Goal: Information Seeking & Learning: Learn about a topic

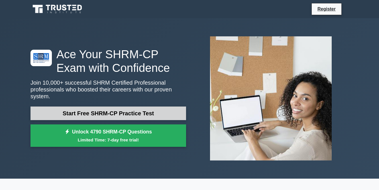
click at [106, 112] on link "Start Free SHRM-CP Practice Test" at bounding box center [107, 114] width 155 height 14
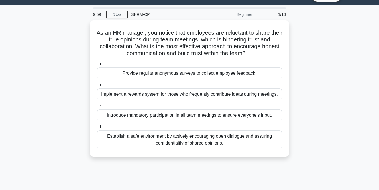
scroll to position [25, 0]
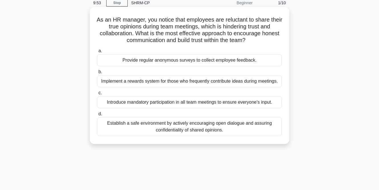
click at [140, 129] on div "Establish a safe environment by actively encouraging open dialogue and assuring…" at bounding box center [189, 127] width 184 height 19
click at [97, 116] on input "d. Establish a safe environment by actively encouraging open dialogue and assur…" at bounding box center [97, 114] width 0 height 4
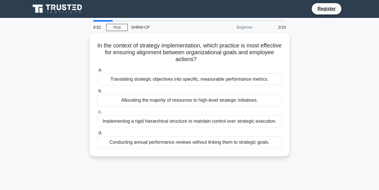
scroll to position [0, 0]
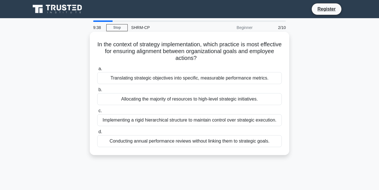
click at [147, 80] on div "Translating strategic objectives into specific, measurable performance metrics." at bounding box center [189, 78] width 184 height 12
click at [97, 71] on input "a. Translating strategic objectives into specific, measurable performance metri…" at bounding box center [97, 69] width 0 height 4
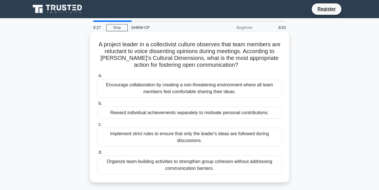
click at [142, 90] on div "Encourage collaboration by creating a non-threatening environment where all tea…" at bounding box center [189, 88] width 184 height 19
click at [97, 78] on input "a. Encourage collaboration by creating a non-threatening environment where all …" at bounding box center [97, 76] width 0 height 4
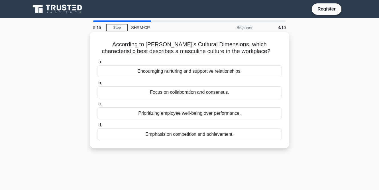
click at [141, 137] on div "Emphasis on competition and achievement." at bounding box center [189, 135] width 184 height 12
click at [97, 127] on input "d. Emphasis on competition and achievement." at bounding box center [97, 126] width 0 height 4
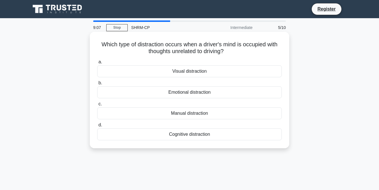
click at [173, 135] on div "Cognitive distraction" at bounding box center [189, 135] width 184 height 12
click at [97, 127] on input "d. Cognitive distraction" at bounding box center [97, 126] width 0 height 4
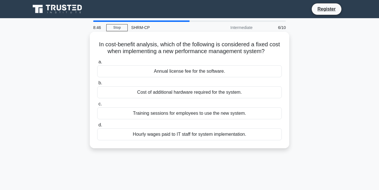
click at [151, 136] on div "Hourly wages paid to IT staff for system implementation." at bounding box center [189, 135] width 184 height 12
click at [97, 127] on input "d. Hourly wages paid to IT staff for system implementation." at bounding box center [97, 126] width 0 height 4
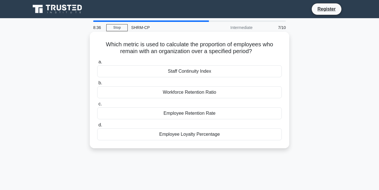
click at [175, 114] on div "Employee Retention Rate" at bounding box center [189, 114] width 184 height 12
click at [97, 106] on input "c. Employee Retention Rate" at bounding box center [97, 104] width 0 height 4
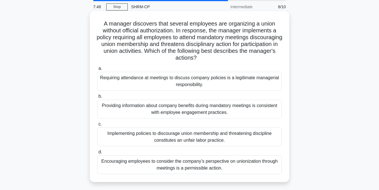
scroll to position [19, 0]
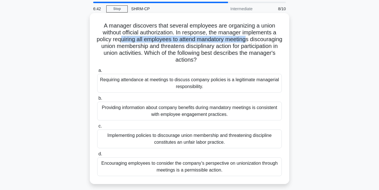
drag, startPoint x: 119, startPoint y: 43, endPoint x: 246, endPoint y: 36, distance: 126.6
click at [246, 40] on h5 "A manager discovers that several employees are organizing a union without offic…" at bounding box center [190, 43] width 186 height 42
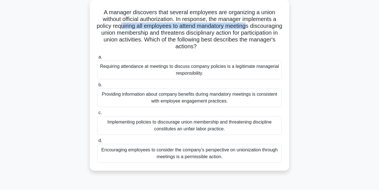
scroll to position [32, 0]
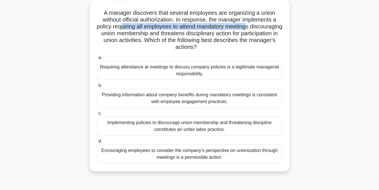
click at [180, 130] on div "Implementing policies to discourage union membership and threatening discipline…" at bounding box center [189, 126] width 184 height 19
click at [97, 116] on input "c. Implementing policies to discourage union membership and threatening discipl…" at bounding box center [97, 114] width 0 height 4
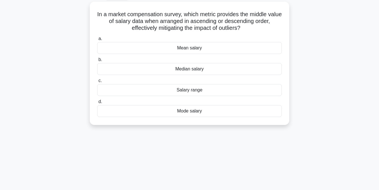
scroll to position [0, 0]
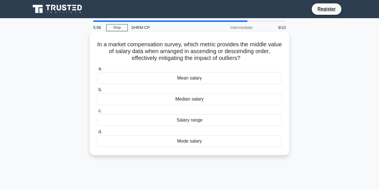
click at [194, 82] on div "Mean salary" at bounding box center [189, 78] width 184 height 12
click at [97, 71] on input "a. Mean salary" at bounding box center [97, 69] width 0 height 4
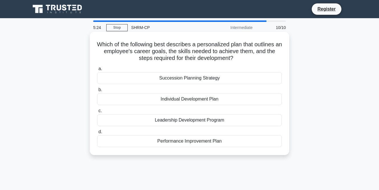
click at [162, 103] on div "Individual Development Plan" at bounding box center [189, 99] width 184 height 12
click at [97, 92] on input "b. Individual Development Plan" at bounding box center [97, 90] width 0 height 4
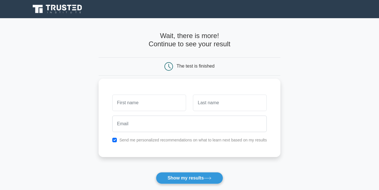
click at [146, 104] on input "text" at bounding box center [149, 103] width 74 height 17
type input "Hilal"
click at [217, 102] on input "text" at bounding box center [230, 103] width 74 height 17
type input "Rustam"
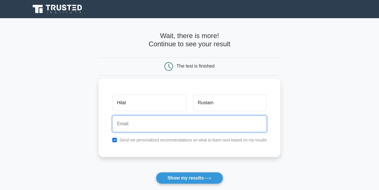
click at [162, 125] on input "email" at bounding box center [189, 124] width 155 height 17
type input "[EMAIL_ADDRESS][DOMAIN_NAME]"
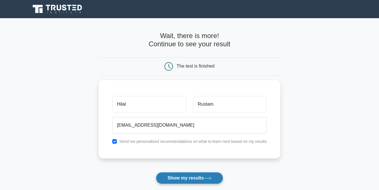
click at [180, 179] on button "Show my results" at bounding box center [189, 179] width 67 height 12
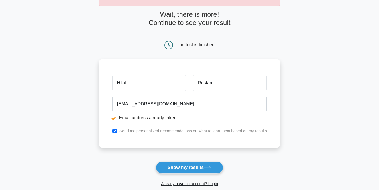
scroll to position [45, 0]
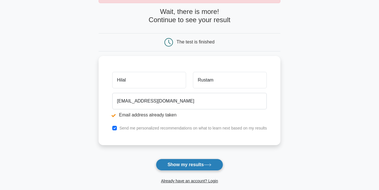
click at [180, 166] on button "Show my results" at bounding box center [189, 165] width 67 height 12
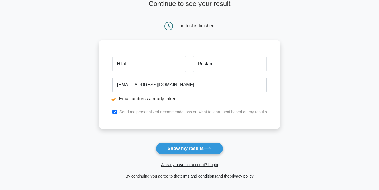
scroll to position [62, 0]
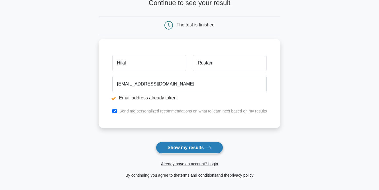
click at [193, 152] on button "Show my results" at bounding box center [189, 148] width 67 height 12
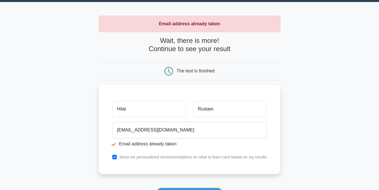
scroll to position [20, 0]
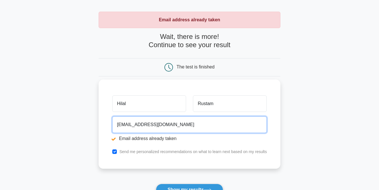
click at [192, 128] on input "[EMAIL_ADDRESS][DOMAIN_NAME]" at bounding box center [189, 125] width 155 height 17
drag, startPoint x: 192, startPoint y: 128, endPoint x: 143, endPoint y: 121, distance: 49.2
click at [143, 121] on input "[EMAIL_ADDRESS][DOMAIN_NAME]" at bounding box center [189, 125] width 155 height 17
type input "Nickrustam255@gmail.com"
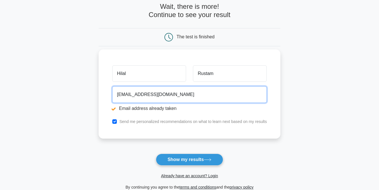
scroll to position [52, 0]
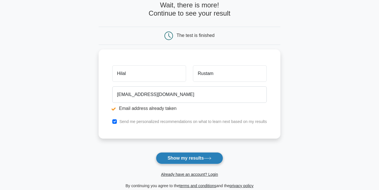
click at [176, 159] on button "Show my results" at bounding box center [189, 159] width 67 height 12
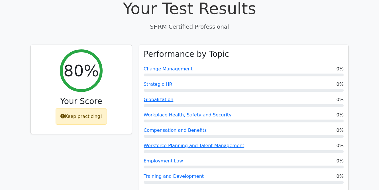
scroll to position [176, 0]
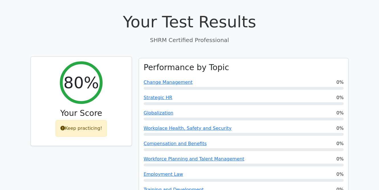
click at [91, 120] on div "Keep practicing!" at bounding box center [82, 128] width 52 height 17
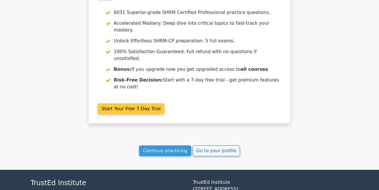
scroll to position [960, 0]
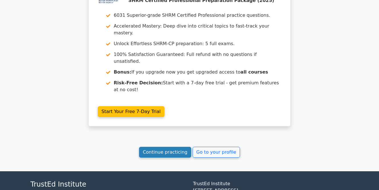
click at [173, 147] on link "Continue practicing" at bounding box center [165, 152] width 52 height 11
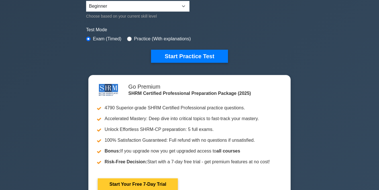
scroll to position [150, 0]
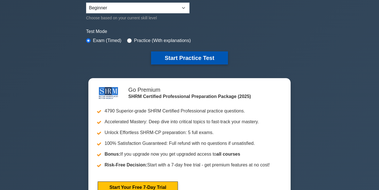
click at [189, 61] on button "Start Practice Test" at bounding box center [189, 58] width 77 height 13
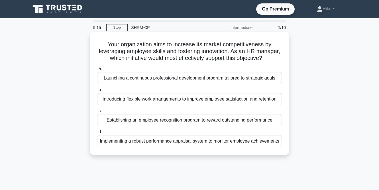
click at [149, 78] on div "Launching a continuous professional development program tailored to strategic g…" at bounding box center [189, 78] width 184 height 12
click at [97, 71] on input "a. Launching a continuous professional development program tailored to strategi…" at bounding box center [97, 69] width 0 height 4
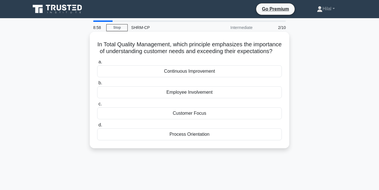
click at [173, 114] on div "Customer Focus" at bounding box center [189, 114] width 184 height 12
click at [97, 106] on input "c. Customer Focus" at bounding box center [97, 104] width 0 height 4
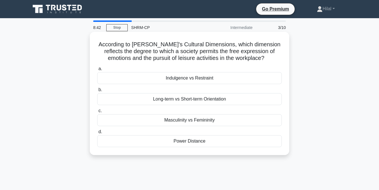
click at [161, 126] on div "Masculinity vs Femininity" at bounding box center [189, 120] width 184 height 12
click at [97, 113] on input "c. Masculinity vs Femininity" at bounding box center [97, 111] width 0 height 4
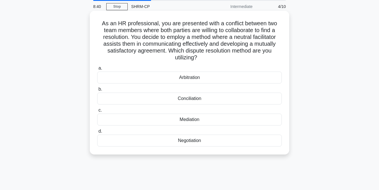
scroll to position [27, 0]
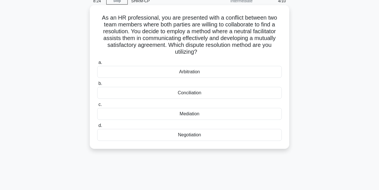
click at [173, 113] on div "Mediation" at bounding box center [189, 114] width 184 height 12
click at [97, 107] on input "c. Mediation" at bounding box center [97, 105] width 0 height 4
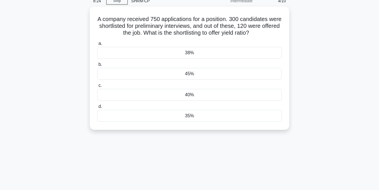
scroll to position [0, 0]
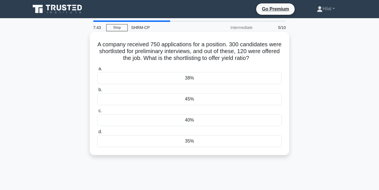
click at [174, 136] on div "35%" at bounding box center [189, 142] width 184 height 12
click at [97, 134] on input "d. 35%" at bounding box center [97, 132] width 0 height 4
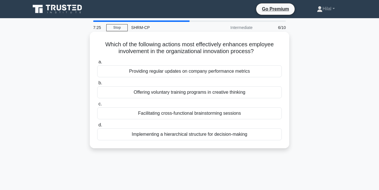
click at [144, 120] on div "a. Providing regular updates on company performance metrics b. Offering volunta…" at bounding box center [189, 100] width 191 height 84
click at [143, 115] on div "Facilitating cross-functional brainstorming sessions" at bounding box center [189, 114] width 184 height 12
click at [97, 106] on input "c. Facilitating cross-functional brainstorming sessions" at bounding box center [97, 104] width 0 height 4
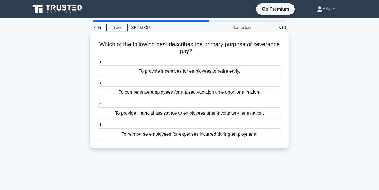
click at [147, 110] on div "To provide financial assistance to employees after involuntary termination." at bounding box center [189, 114] width 184 height 12
click at [97, 106] on input "c. To provide financial assistance to employees after involuntary termination." at bounding box center [97, 104] width 0 height 4
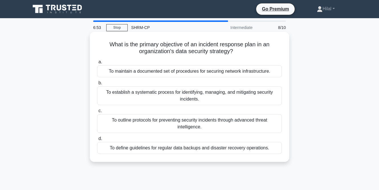
click at [148, 100] on div "To establish a systematic process for identifying, managing, and mitigating sec…" at bounding box center [189, 96] width 184 height 19
click at [97, 85] on input "b. To establish a systematic process for identifying, managing, and mitigating …" at bounding box center [97, 83] width 0 height 4
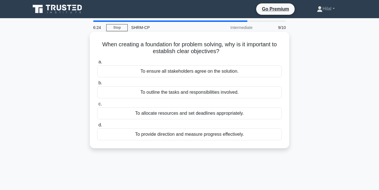
click at [148, 135] on div "To provide direction and measure progress effectively." at bounding box center [189, 135] width 184 height 12
click at [97, 127] on input "d. To provide direction and measure progress effectively." at bounding box center [97, 126] width 0 height 4
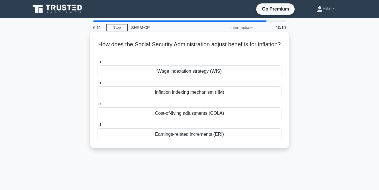
click at [170, 91] on div "Inflation indexing mechanism (IIM)" at bounding box center [189, 93] width 184 height 12
click at [97, 85] on input "b. Inflation indexing mechanism (IIM)" at bounding box center [97, 83] width 0 height 4
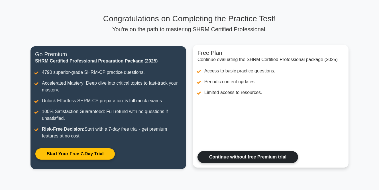
scroll to position [31, 0]
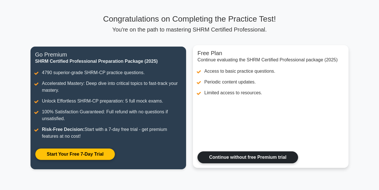
click at [226, 157] on link "Continue without free Premium trial" at bounding box center [247, 158] width 100 height 12
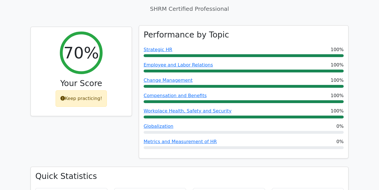
scroll to position [198, 0]
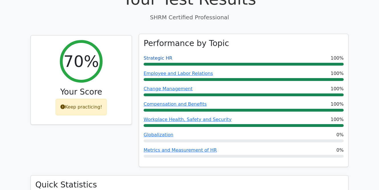
click at [156, 56] on link "Strategic HR" at bounding box center [157, 58] width 29 height 5
